Goal: Transaction & Acquisition: Subscribe to service/newsletter

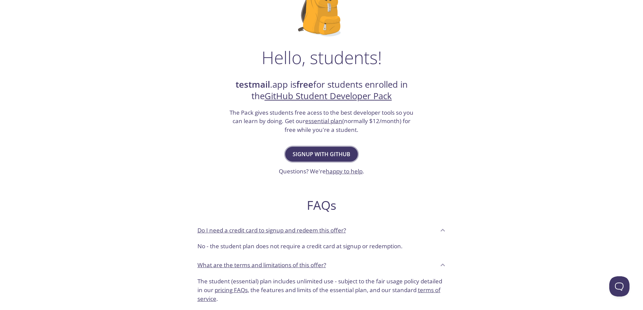
click at [343, 158] on span "Signup with GitHub" at bounding box center [322, 154] width 58 height 9
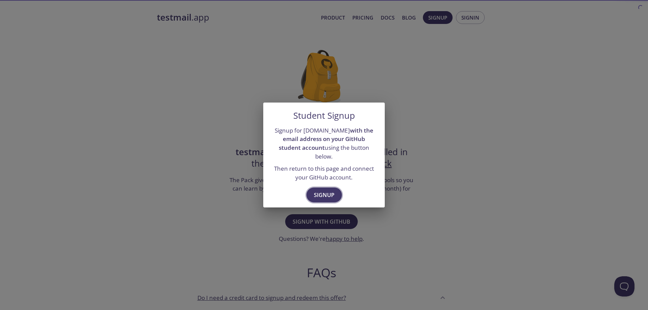
click at [332, 190] on span "Signup" at bounding box center [324, 194] width 21 height 9
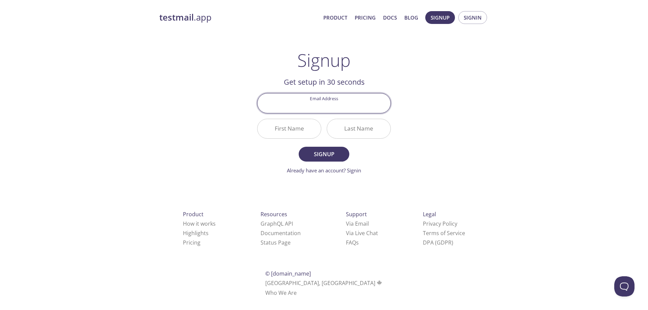
click at [341, 108] on input "Email Address" at bounding box center [324, 103] width 133 height 19
type input "[EMAIL_ADDRESS][DOMAIN_NAME]"
click at [308, 132] on input "First Name" at bounding box center [289, 128] width 63 height 19
type input "Samar"
click at [355, 122] on input "Last Name" at bounding box center [358, 128] width 63 height 19
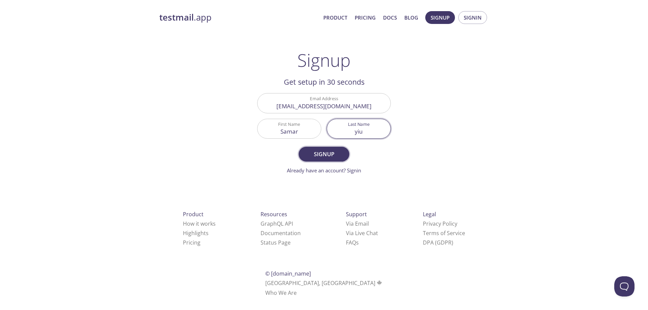
type input "yiu"
click at [344, 154] on button "Signup" at bounding box center [324, 154] width 51 height 15
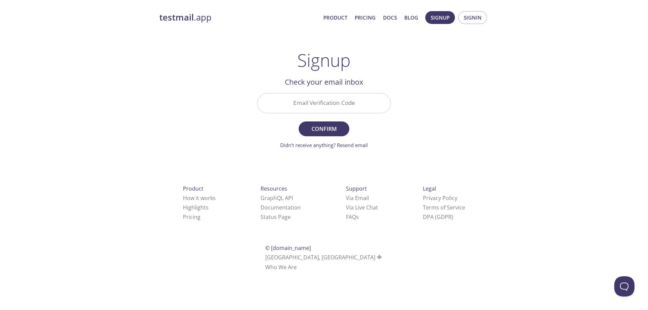
click at [294, 100] on input "Email Verification Code" at bounding box center [324, 103] width 133 height 19
paste input "3EQDFK4"
type input "3EQDFK4"
click at [342, 127] on span "Confirm" at bounding box center [324, 128] width 36 height 9
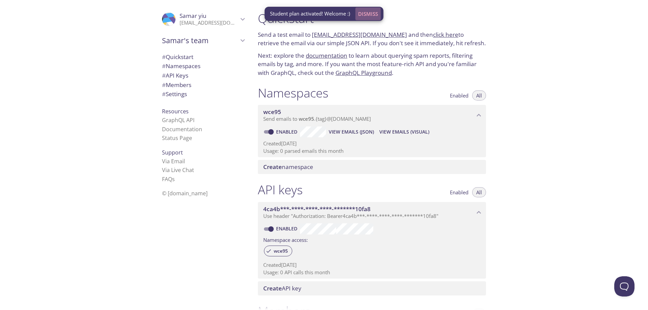
click at [376, 13] on span "Dismiss" at bounding box center [368, 13] width 20 height 9
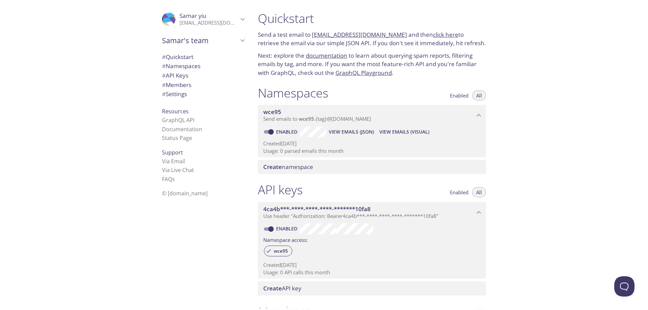
click at [364, 131] on span "View Emails (JSON)" at bounding box center [351, 132] width 45 height 8
click at [395, 131] on span "View Emails (Visual)" at bounding box center [405, 132] width 50 height 8
